Goal: Transaction & Acquisition: Purchase product/service

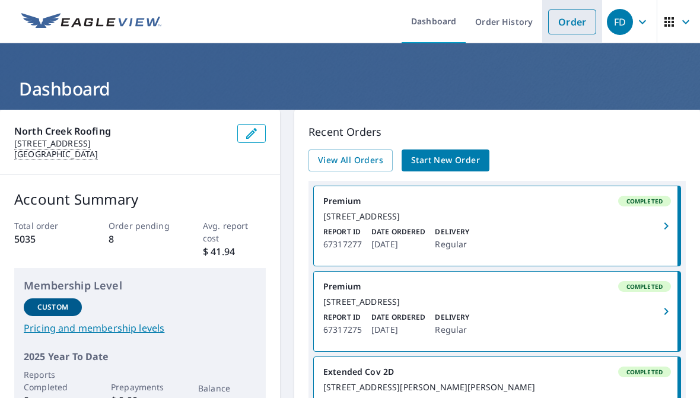
click at [573, 24] on link "Order" at bounding box center [572, 21] width 48 height 25
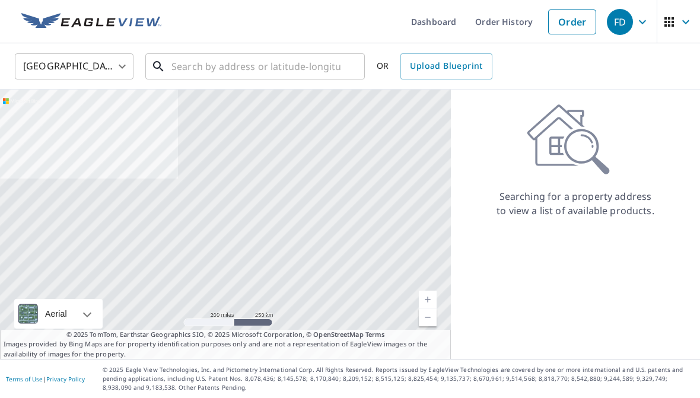
click at [243, 68] on input "text" at bounding box center [255, 66] width 169 height 33
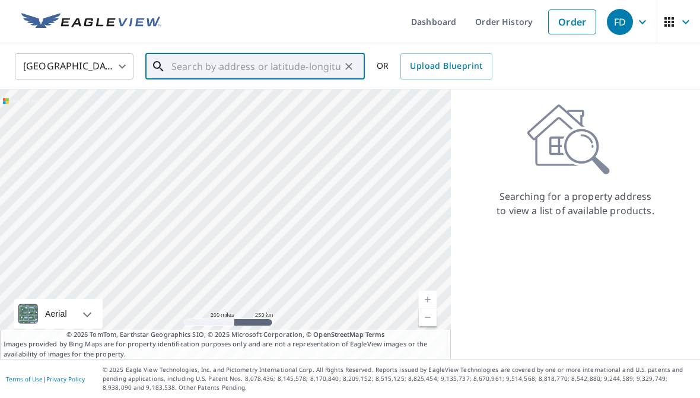
click at [196, 61] on input "text" at bounding box center [255, 66] width 169 height 33
paste input "2016 [STREET_ADDRESS][PERSON_NAME]"
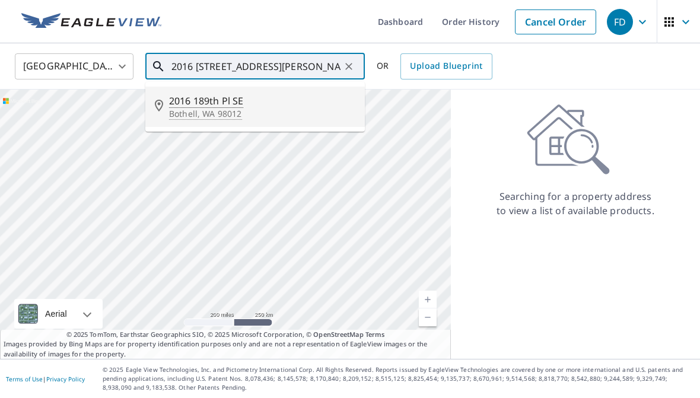
click at [227, 105] on span "2016 189th Pl SE" at bounding box center [262, 101] width 186 height 14
type input "2016 [STREET_ADDRESS]"
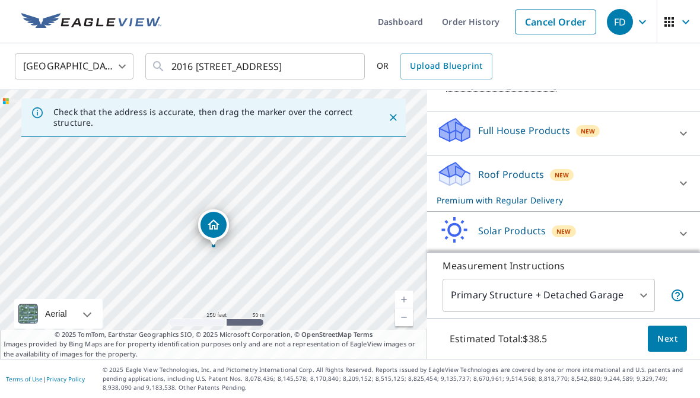
scroll to position [101, 0]
click at [668, 346] on span "Next" at bounding box center [667, 338] width 20 height 15
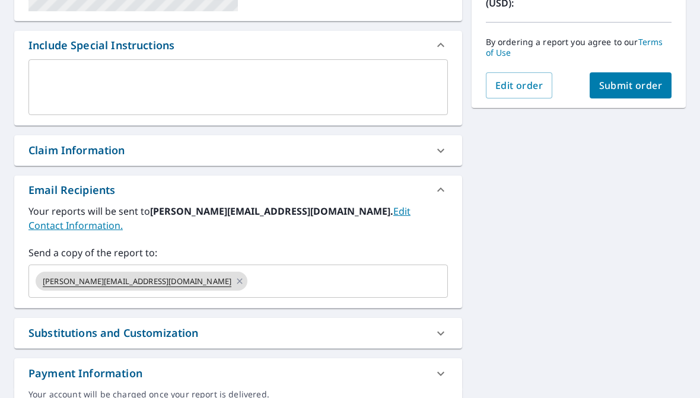
scroll to position [295, 0]
click at [235, 275] on icon at bounding box center [239, 281] width 9 height 13
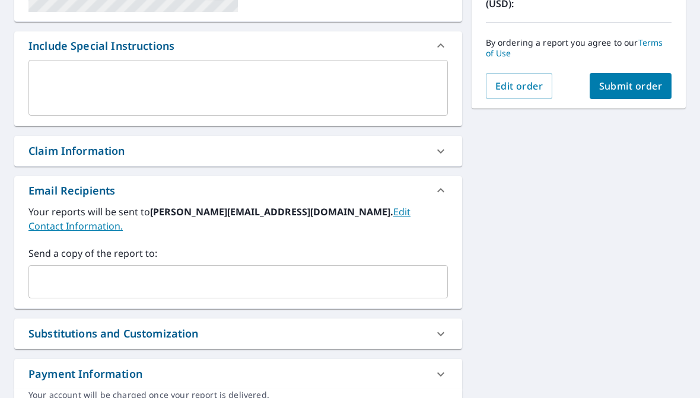
checkbox input "true"
click at [208, 273] on input "text" at bounding box center [229, 281] width 391 height 23
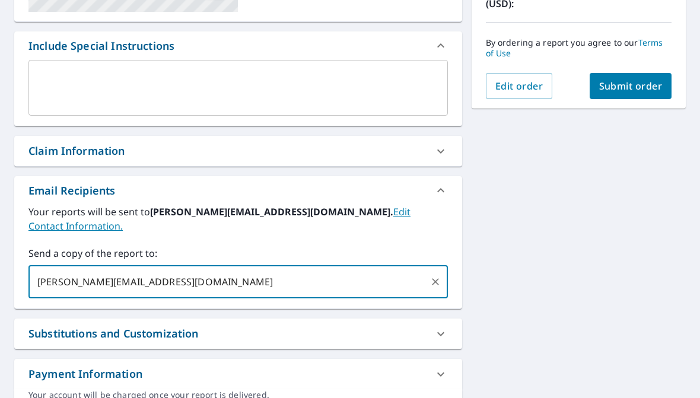
type input "[PERSON_NAME][EMAIL_ADDRESS][DOMAIN_NAME]"
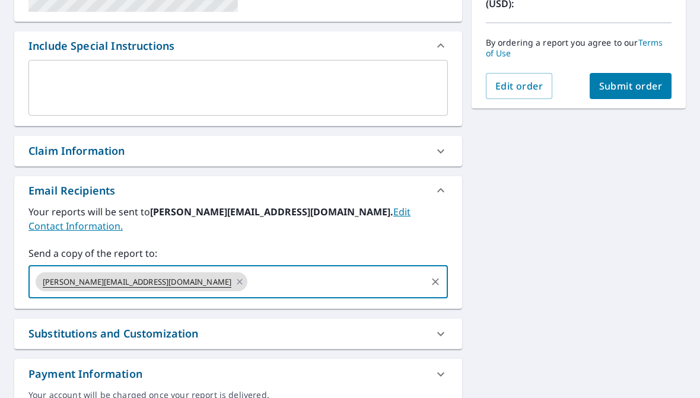
click at [640, 80] on span "Submit order" at bounding box center [630, 85] width 63 height 13
checkbox input "true"
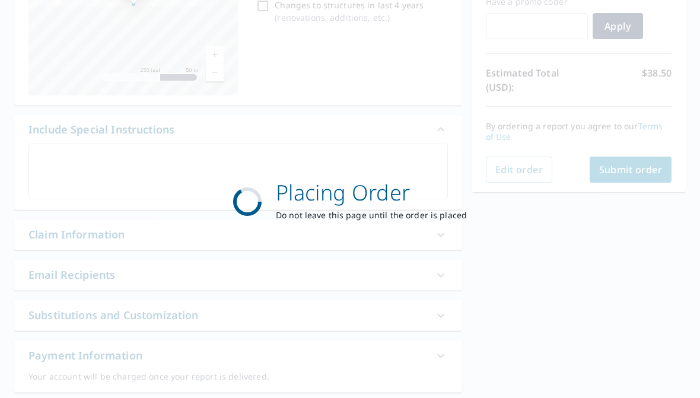
scroll to position [207, 0]
